Goal: Obtain resource: Download file/media

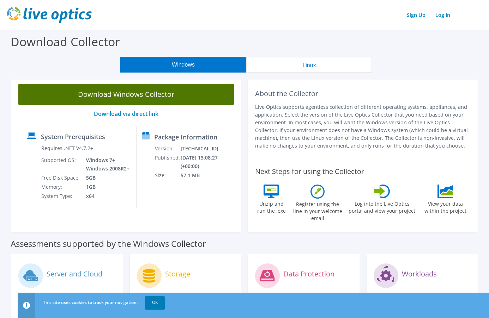
click at [159, 97] on link "Download Windows Collector" at bounding box center [125, 94] width 215 height 21
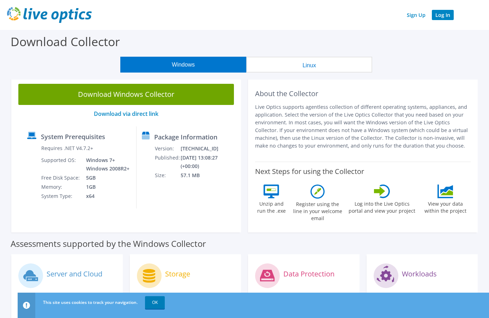
click at [445, 13] on link "Log In" at bounding box center [443, 15] width 22 height 10
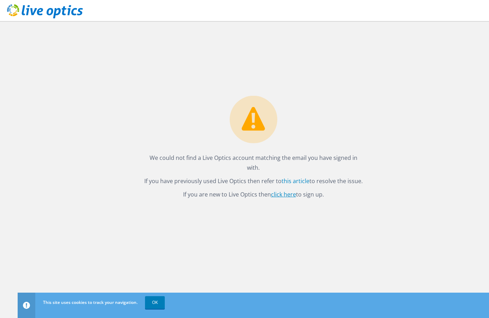
click at [283, 191] on link "click here" at bounding box center [283, 195] width 25 height 8
drag, startPoint x: 445, startPoint y: 1, endPoint x: 316, endPoint y: 49, distance: 137.2
click at [311, 52] on div "We could not find a Live Optics account matching the email you have signed in w…" at bounding box center [253, 169] width 471 height 297
drag, startPoint x: 352, startPoint y: 105, endPoint x: 375, endPoint y: 86, distance: 29.6
click at [352, 105] on div "We could not find a Live Optics account matching the email you have signed in w…" at bounding box center [253, 149] width 236 height 107
